Goal: Information Seeking & Learning: Check status

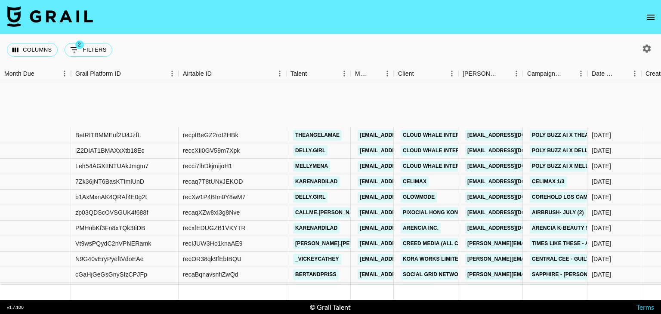
scroll to position [175, 0]
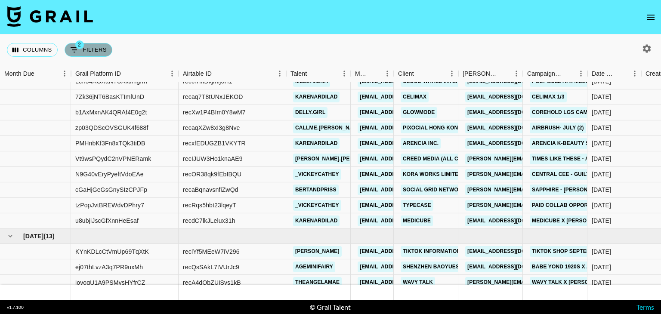
click at [75, 47] on span "2" at bounding box center [79, 44] width 9 height 9
select select "status"
select select "not"
select select "declined"
select select "status"
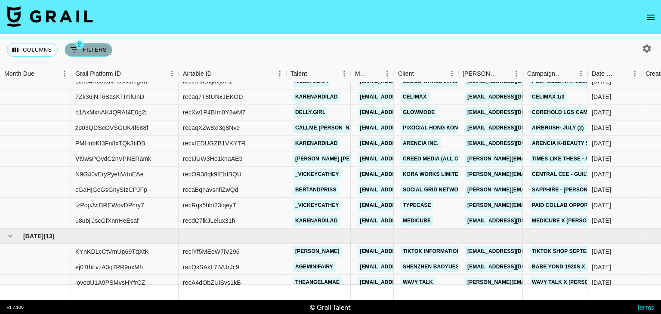
select select "not"
select select "cancelled"
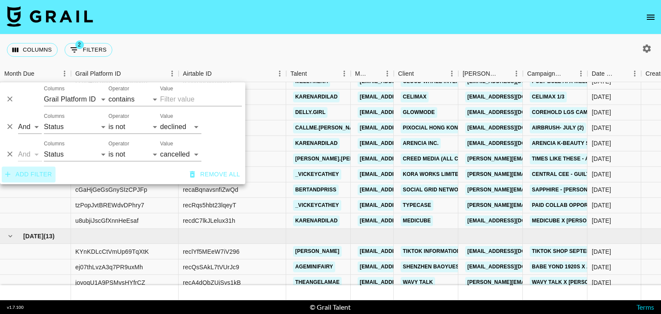
click at [40, 172] on button "Add filter" at bounding box center [29, 174] width 54 height 16
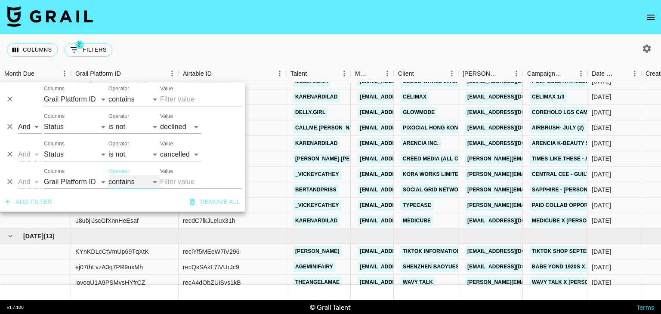
click at [120, 183] on select "contains equals starts with ends with is empty is not empty is any of" at bounding box center [134, 182] width 52 height 14
click at [90, 180] on select "Grail Platform ID Airtable ID Talent Manager Client [PERSON_NAME] Campaign (Typ…" at bounding box center [76, 182] width 65 height 14
click at [223, 146] on div "Value confirmed declined draft posted approved cancelled badDebt" at bounding box center [201, 151] width 82 height 21
click at [84, 184] on select "Grail Platform ID Airtable ID Talent Manager Client [PERSON_NAME] Campaign (Typ…" at bounding box center [76, 182] width 65 height 14
select select "status"
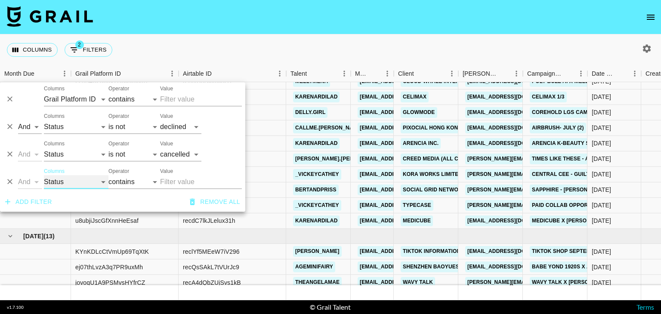
click at [44, 175] on select "Grail Platform ID Airtable ID Talent Manager Client [PERSON_NAME] Campaign (Typ…" at bounding box center [76, 182] width 65 height 14
select select "is"
click at [172, 183] on select "confirmed declined draft posted approved cancelled badDebt" at bounding box center [180, 182] width 41 height 14
select select "approved"
click at [160, 175] on select "confirmed declined draft posted approved cancelled badDebt" at bounding box center [180, 182] width 41 height 14
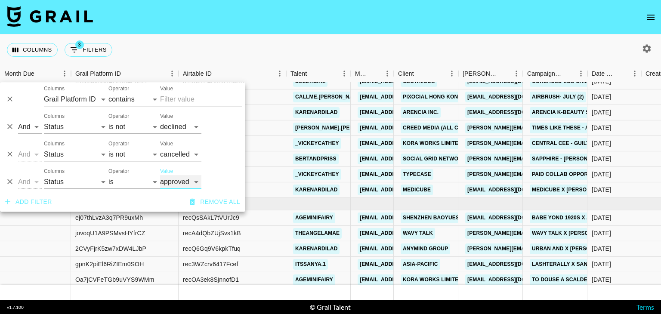
scroll to position [144, 0]
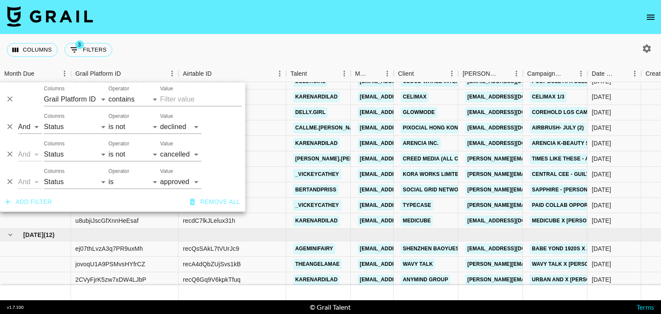
click at [430, 47] on div "Columns 3 Filters + Booking" at bounding box center [330, 49] width 661 height 31
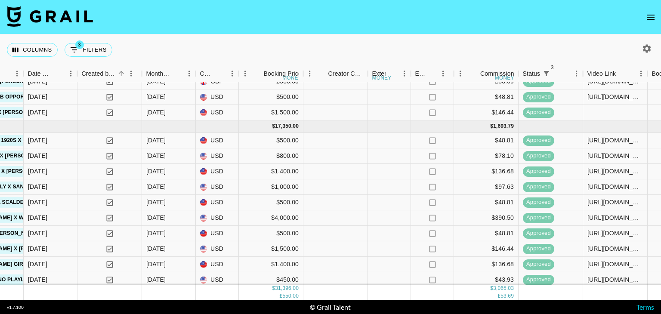
scroll to position [320, 563]
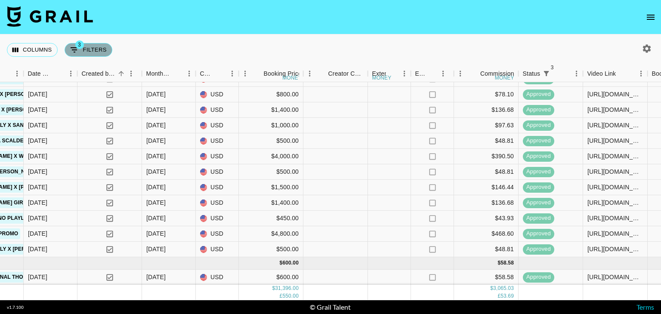
click at [83, 51] on button "3 Filters" at bounding box center [89, 50] width 48 height 14
select select "status"
select select "not"
select select "declined"
select select "status"
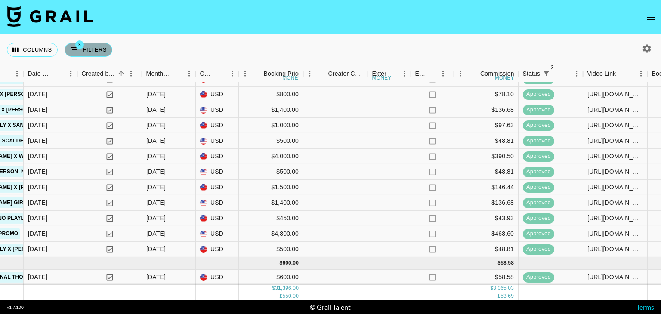
select select "not"
select select "cancelled"
select select "status"
select select "approved"
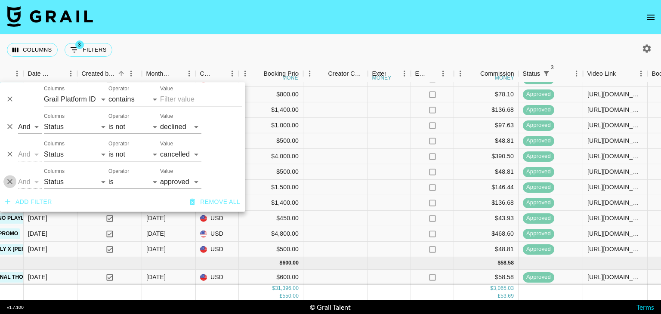
click at [13, 186] on button "Delete" at bounding box center [9, 181] width 13 height 13
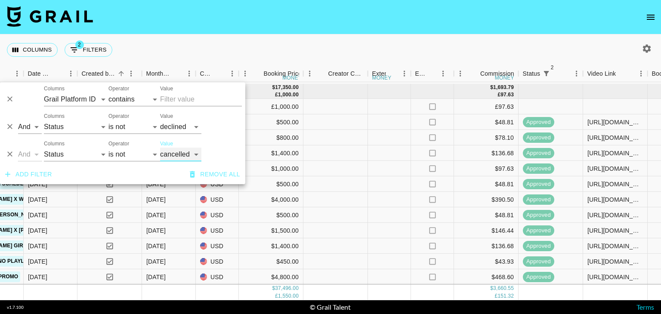
scroll to position [354, 563]
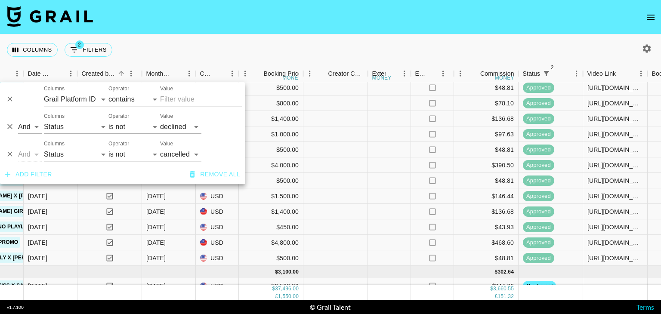
click at [278, 51] on div "Columns 2 Filters + Booking" at bounding box center [330, 49] width 661 height 31
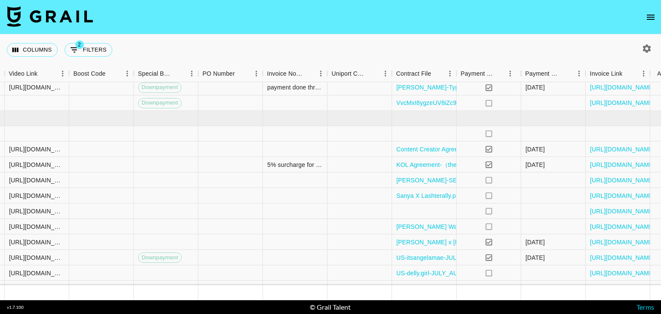
scroll to position [292, 1141]
click at [182, 34] on div "Columns 2 Filters + Booking" at bounding box center [330, 49] width 661 height 31
